Goal: Transaction & Acquisition: Obtain resource

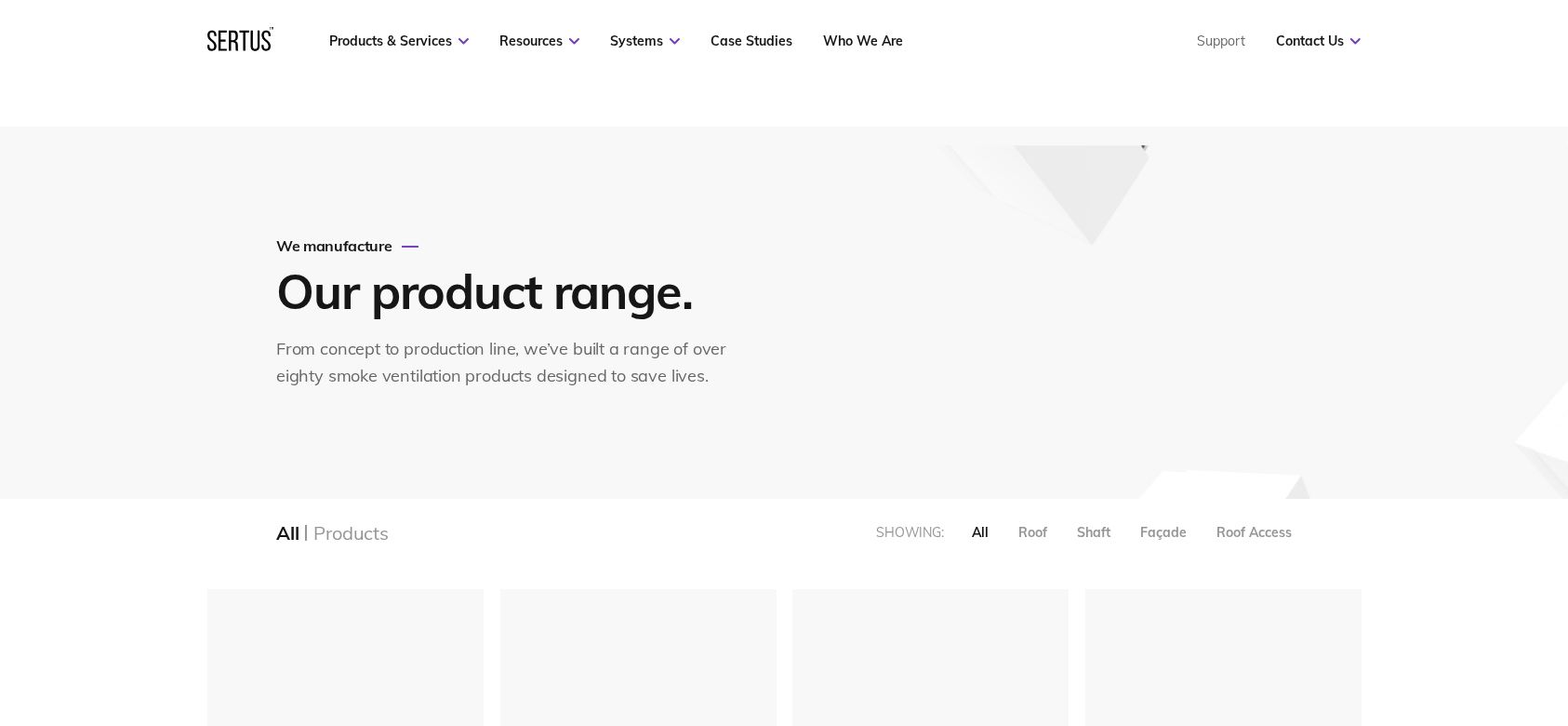
scroll to position [247, 0]
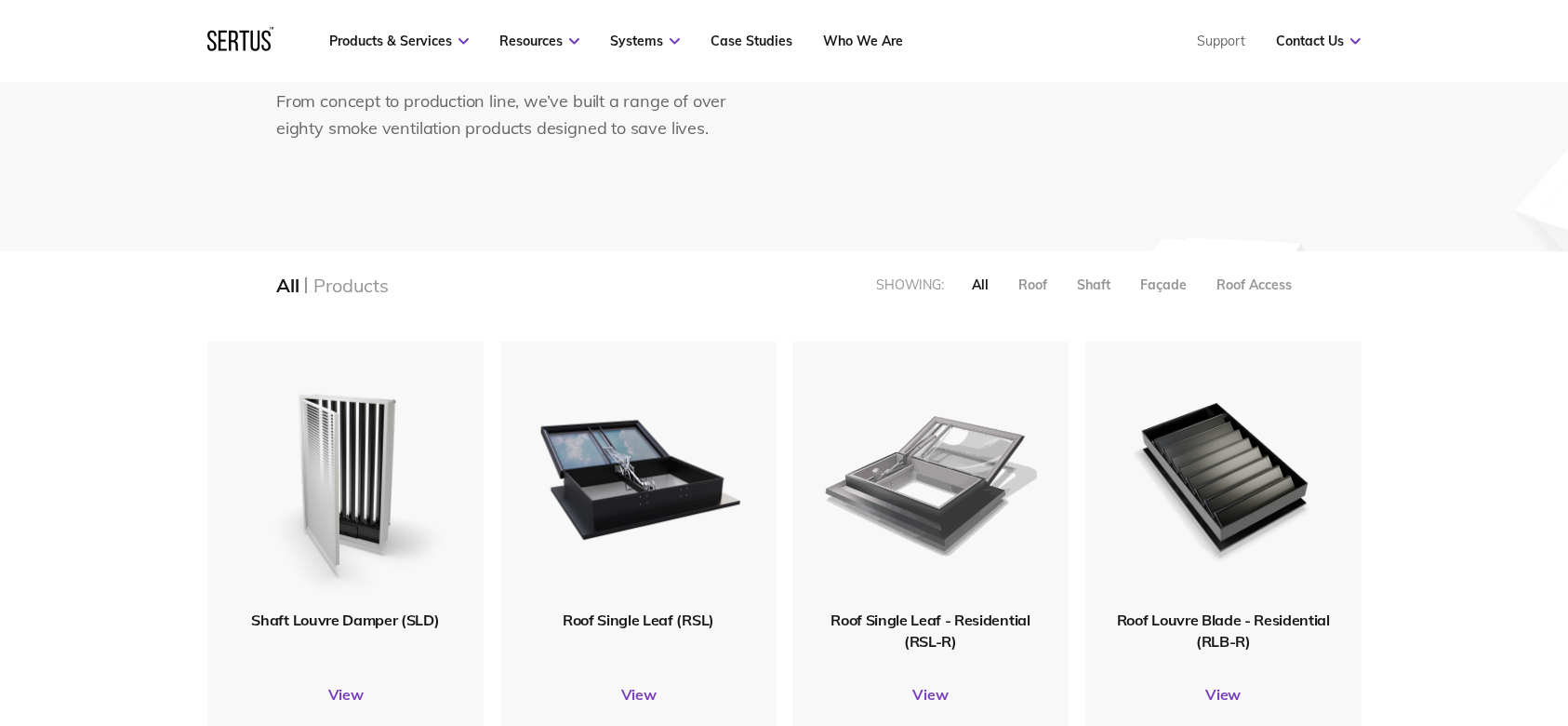
click at [950, 502] on img at bounding box center [931, 476] width 213 height 262
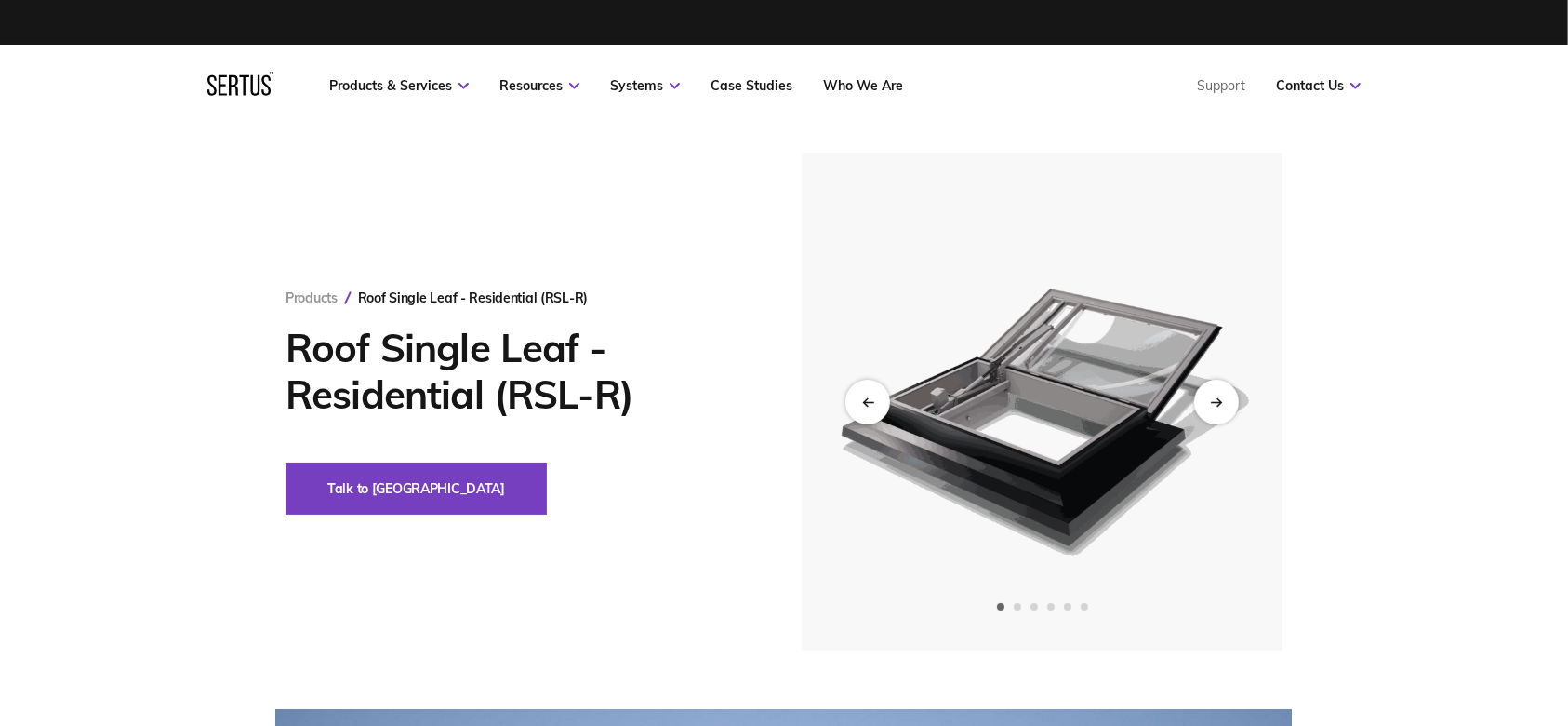
click at [1068, 450] on img at bounding box center [1041, 401] width 456 height 497
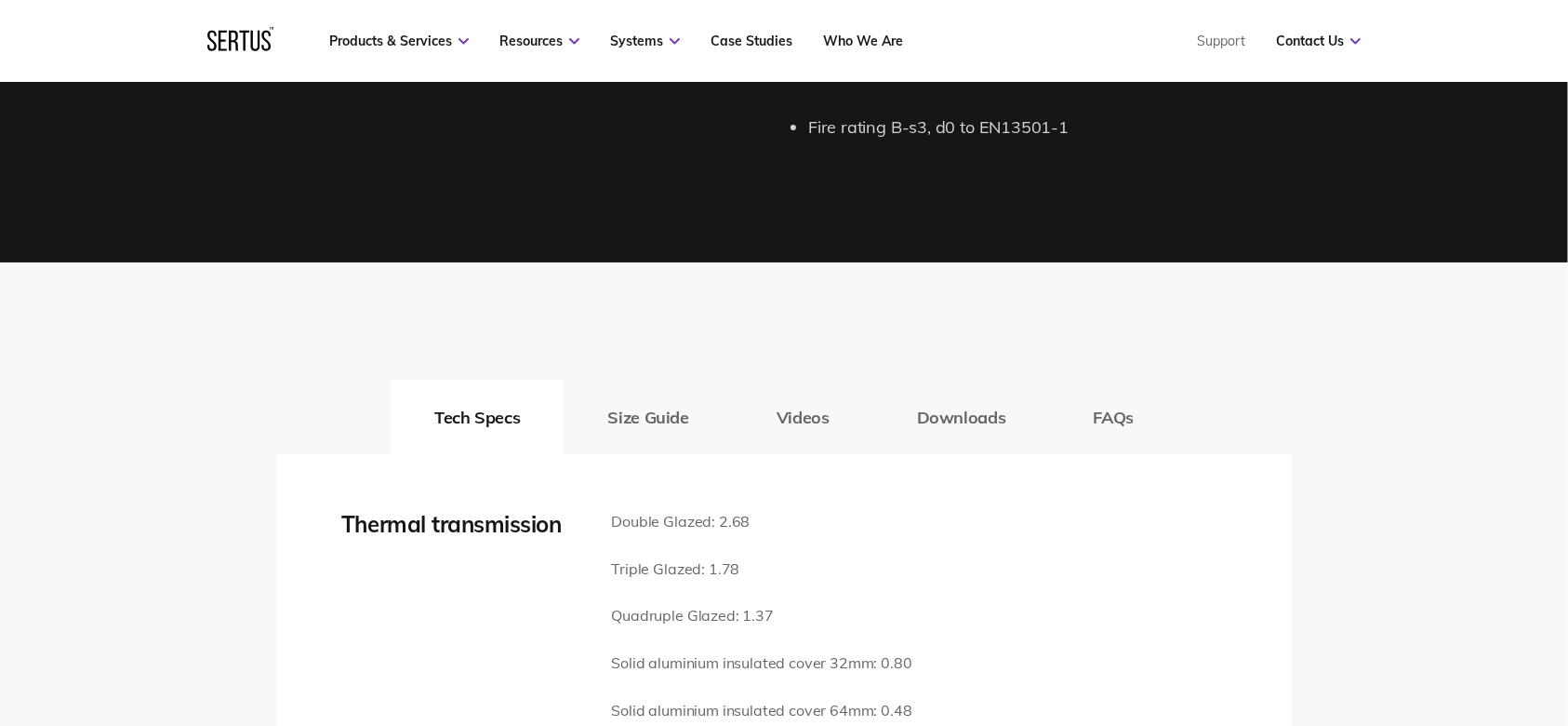
scroll to position [2480, 0]
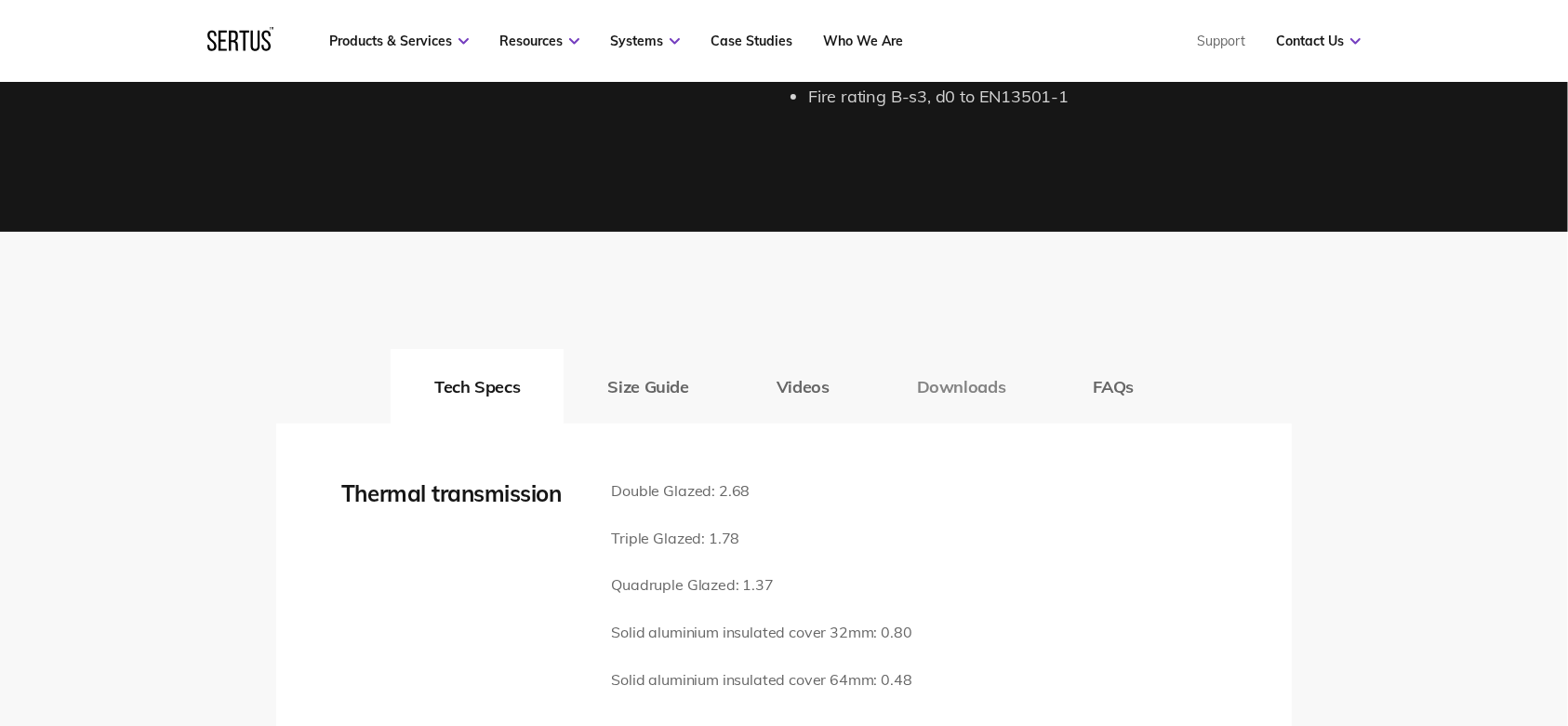
click at [968, 384] on button "Downloads" at bounding box center [961, 386] width 177 height 74
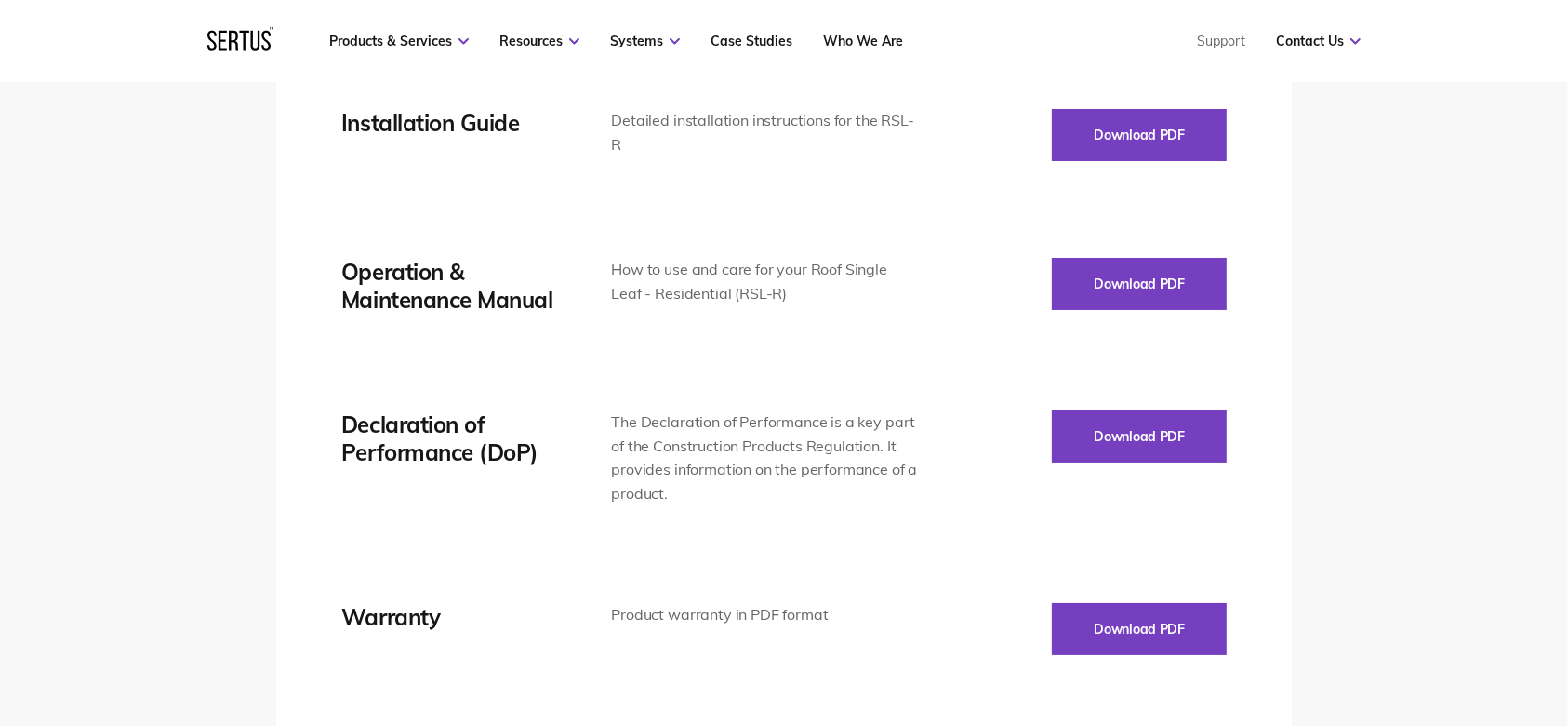
scroll to position [3224, 0]
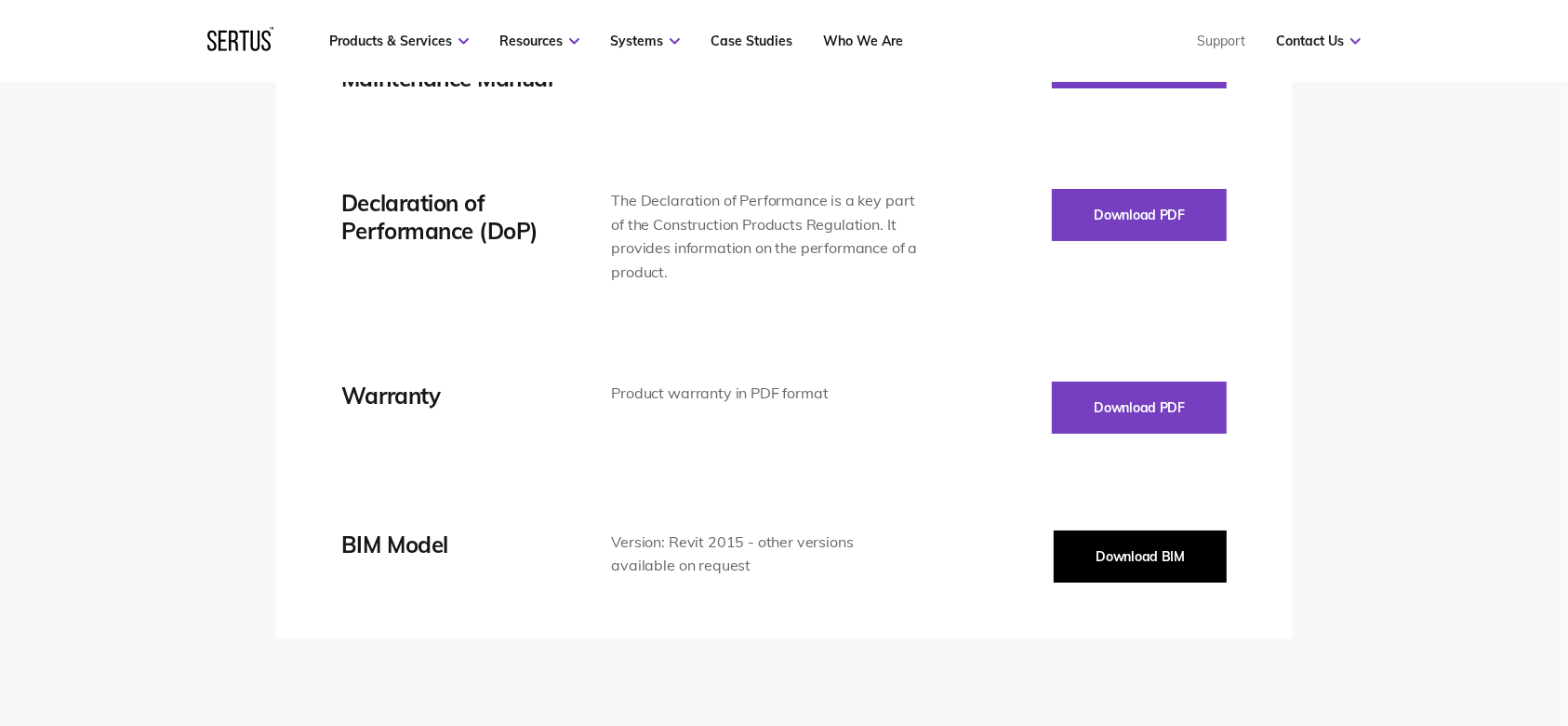
click at [1106, 562] on button "Download BIM" at bounding box center [1140, 556] width 173 height 52
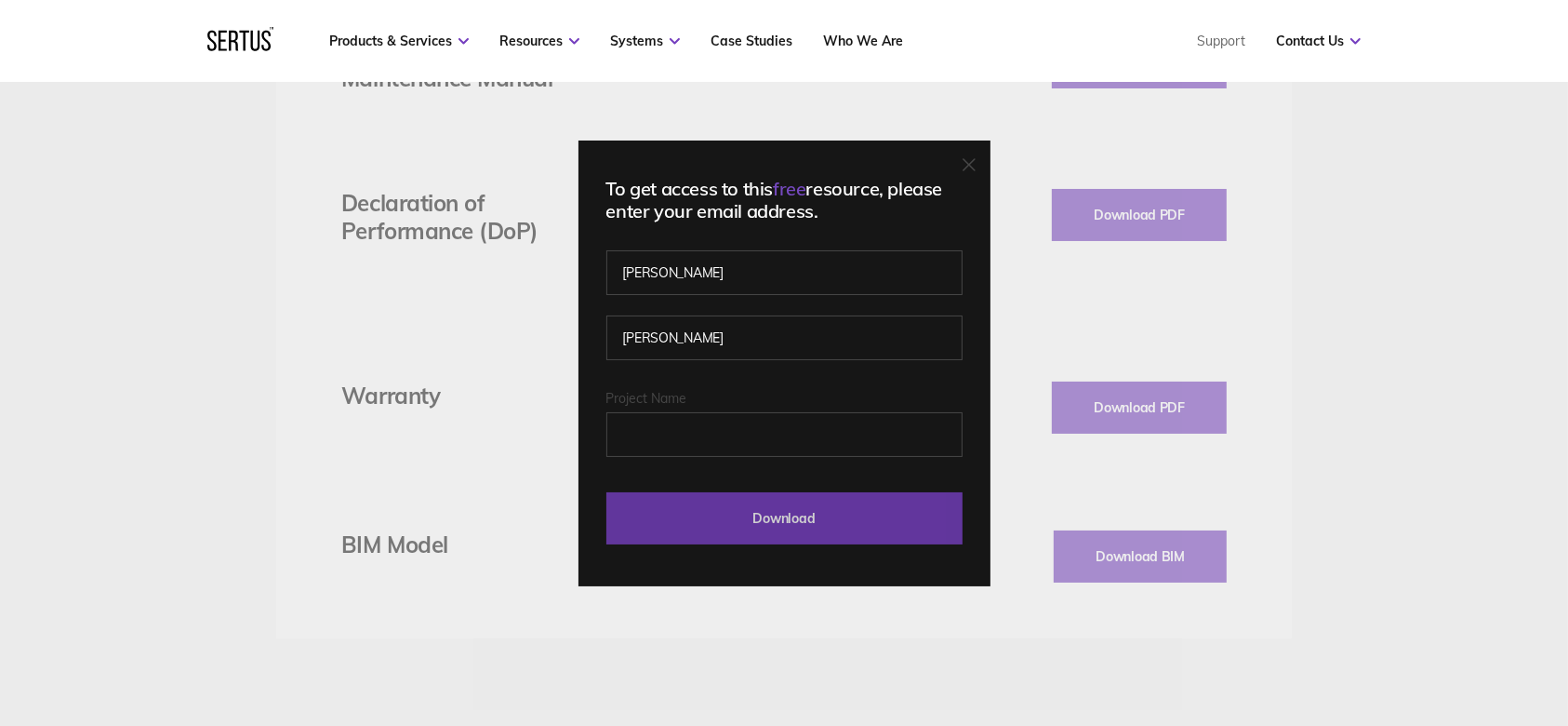
click at [899, 526] on input "Download" at bounding box center [784, 518] width 357 height 52
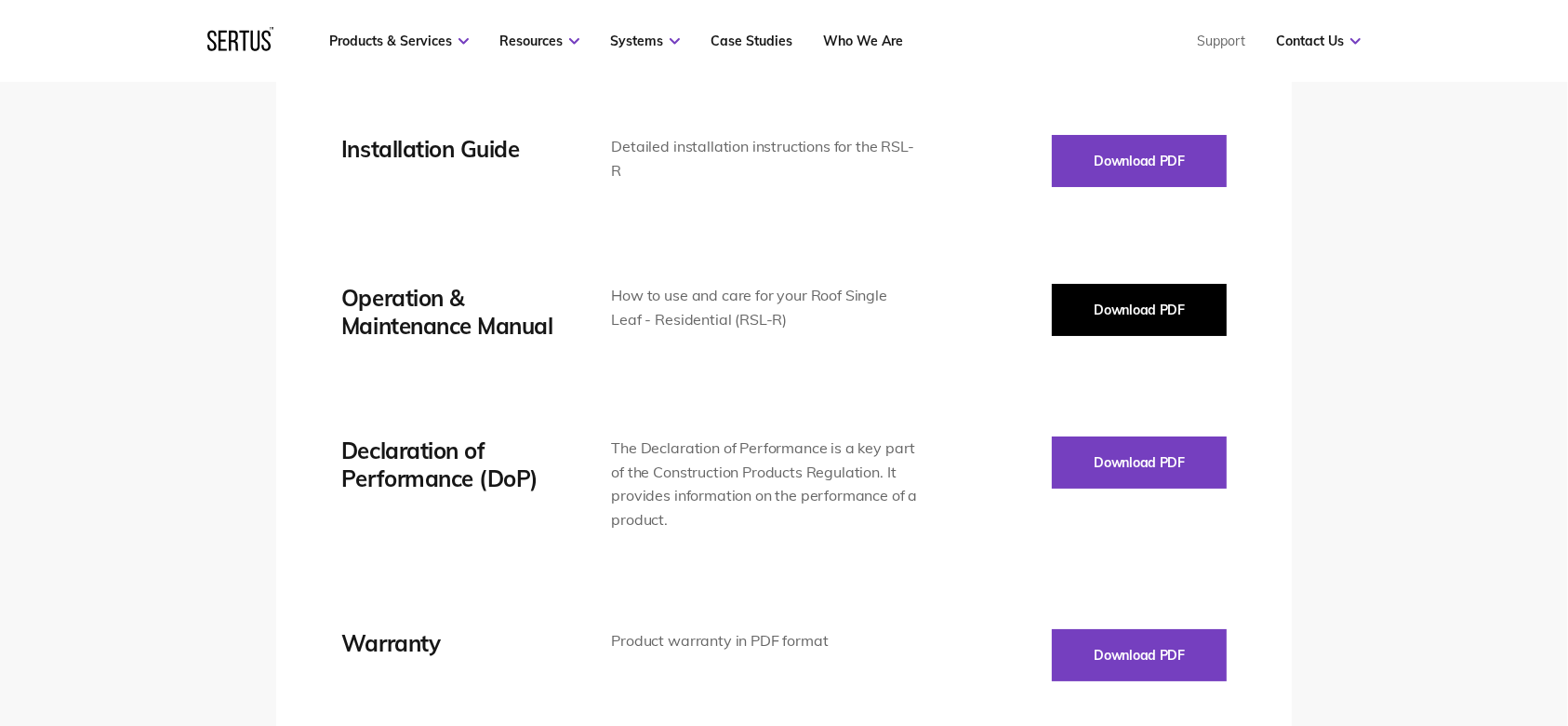
scroll to position [2605, 0]
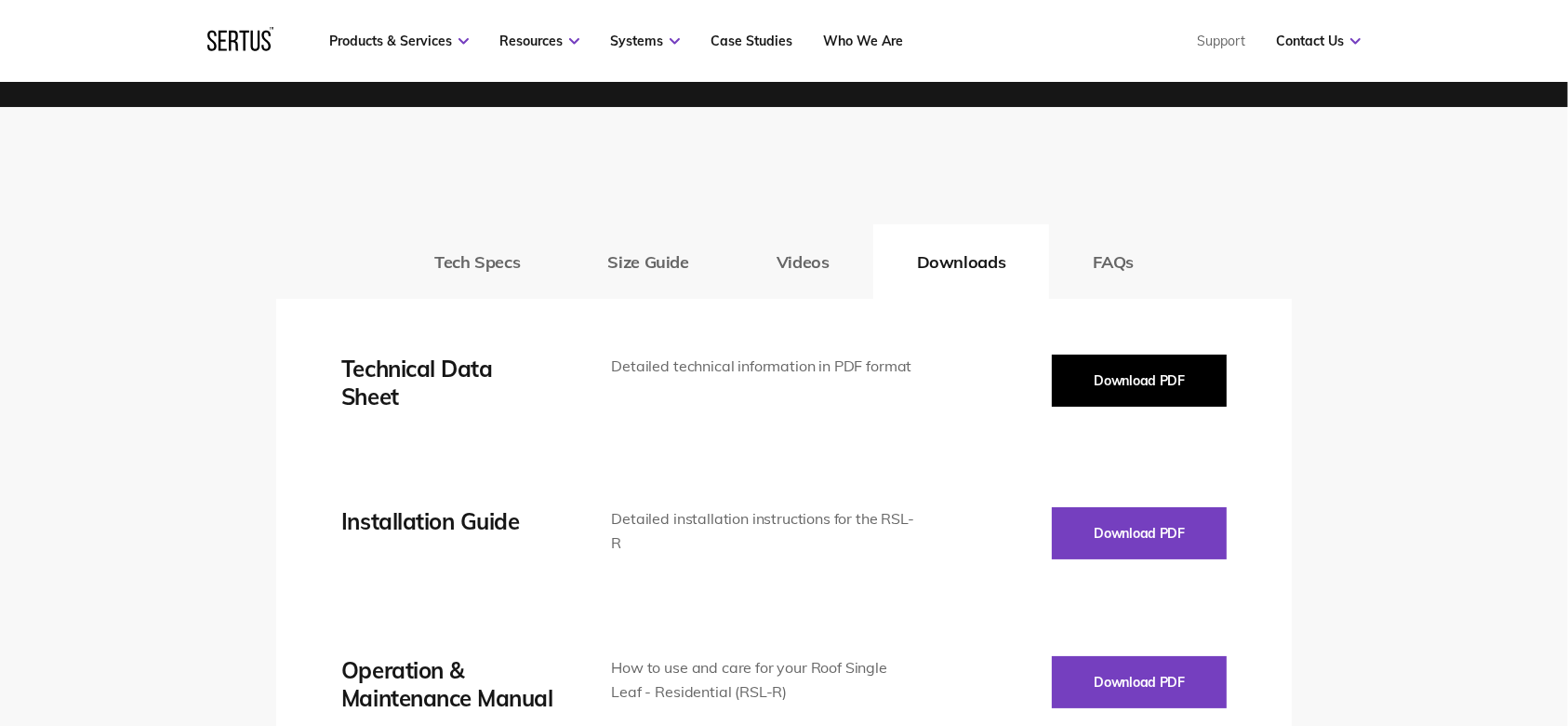
click at [1112, 383] on button "Download PDF" at bounding box center [1139, 380] width 175 height 52
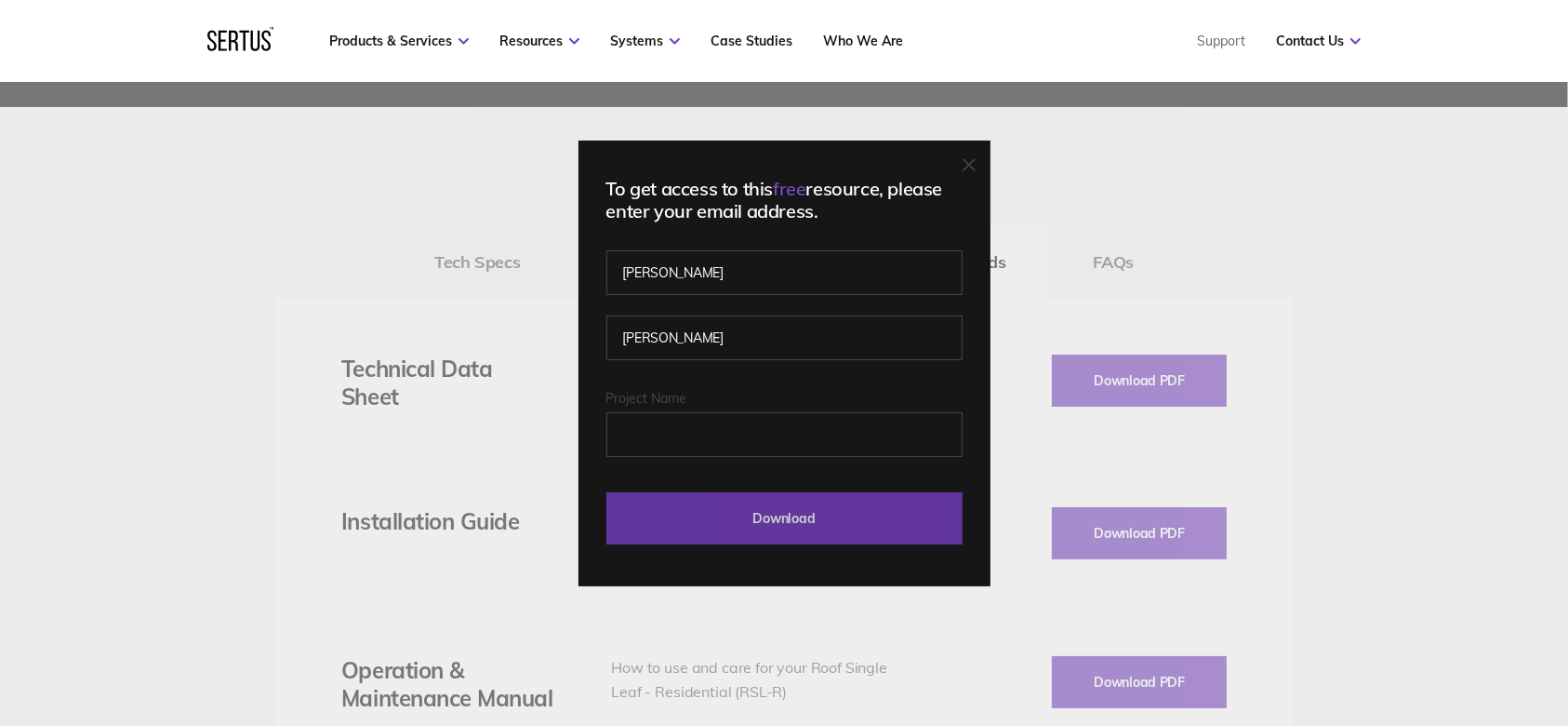
click at [726, 518] on input "Download" at bounding box center [784, 518] width 357 height 52
